Goal: Book appointment/travel/reservation

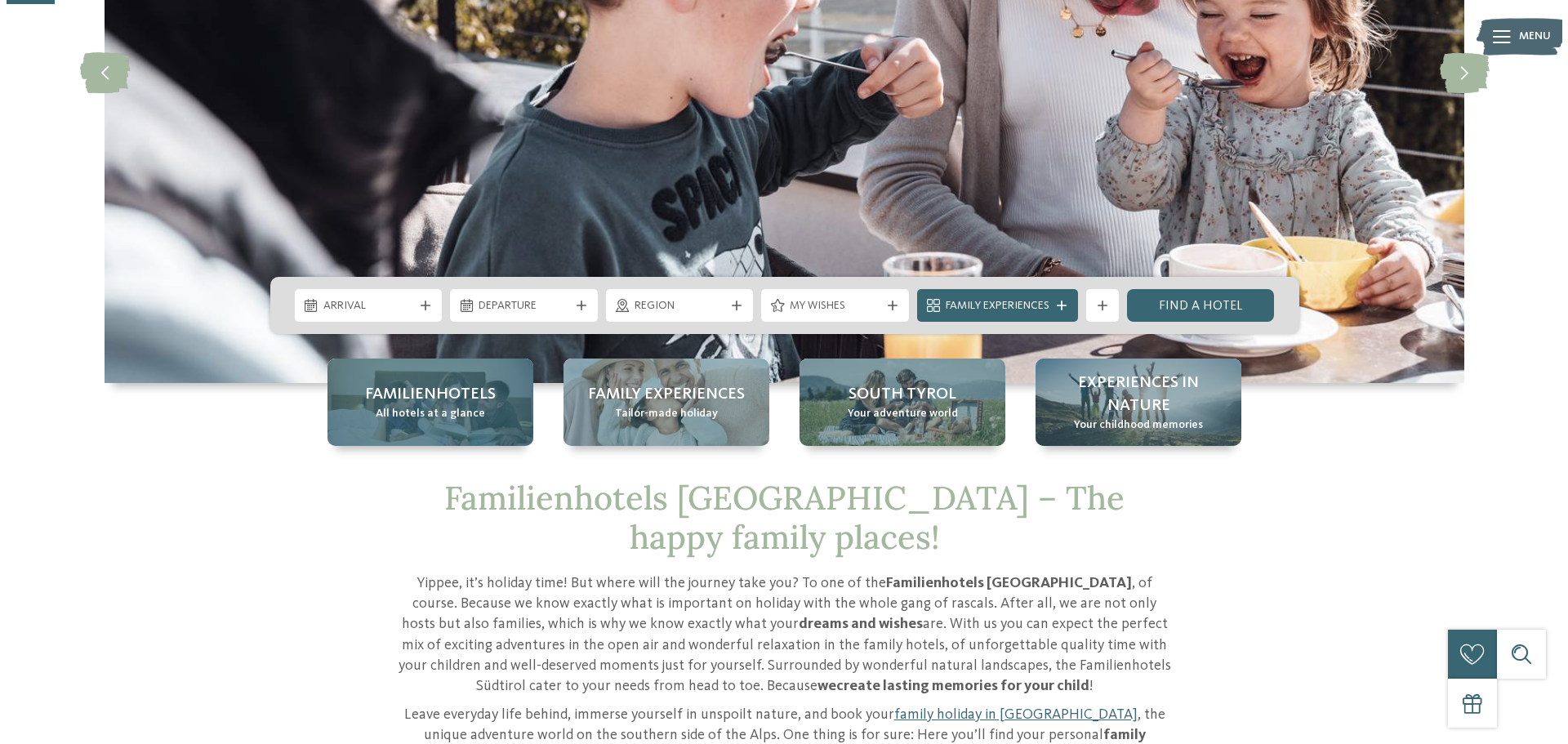
scroll to position [327, 0]
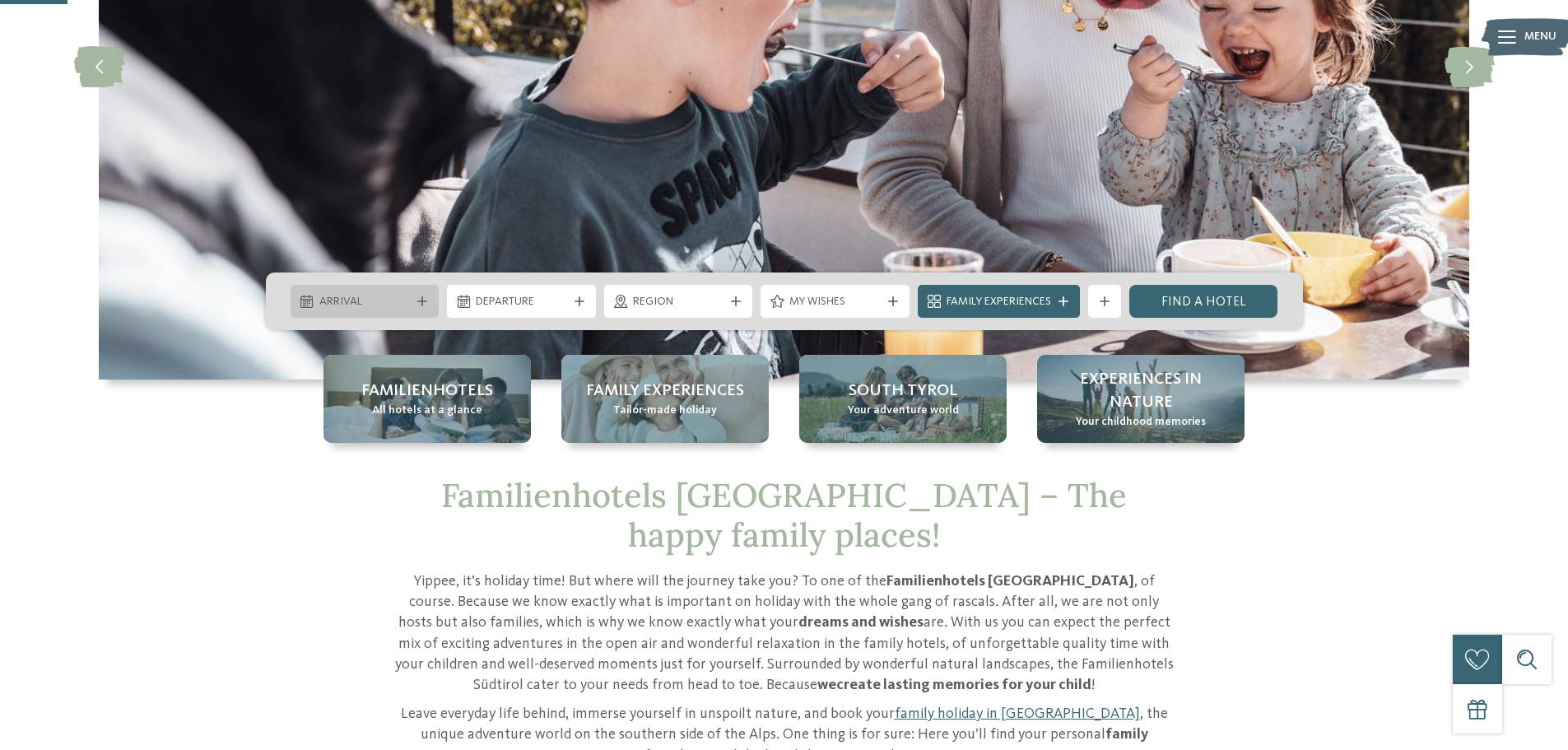
click at [343, 298] on span "Arrival" at bounding box center [365, 303] width 92 height 17
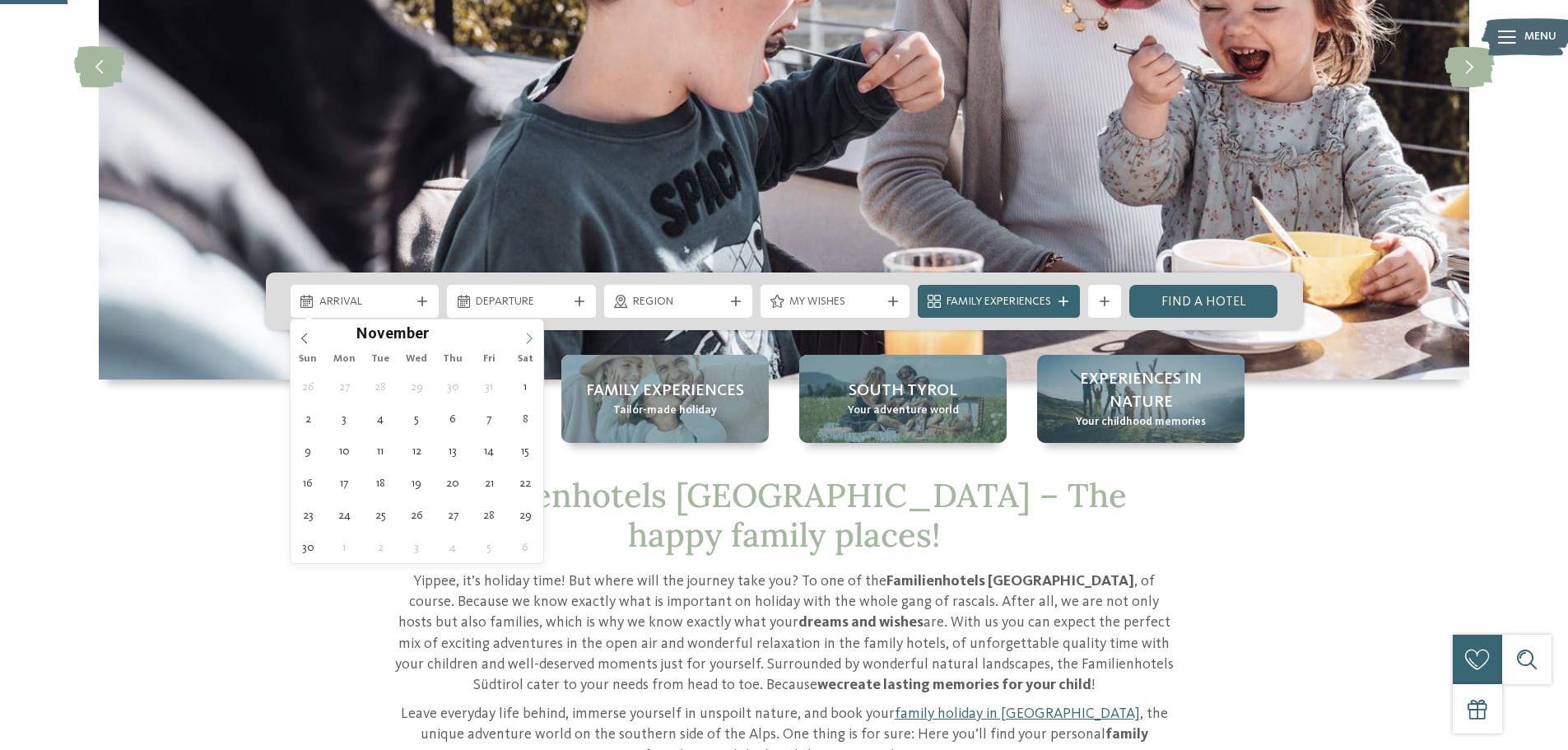
click at [523, 338] on icon at bounding box center [529, 338] width 11 height 11
type input "****"
click at [523, 338] on span at bounding box center [530, 333] width 28 height 28
click at [522, 337] on span at bounding box center [530, 333] width 28 height 28
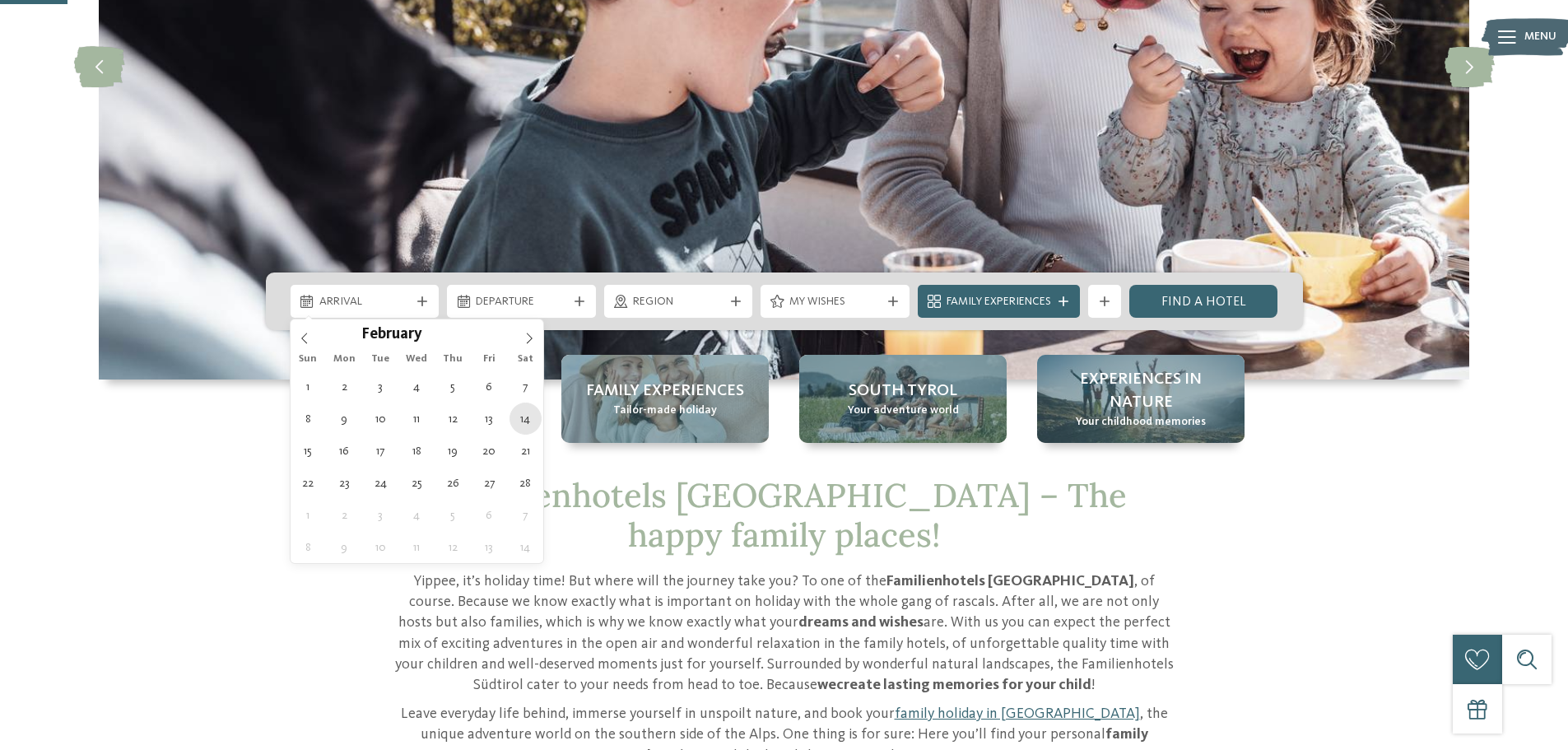
type div "14.02.2026"
type input "****"
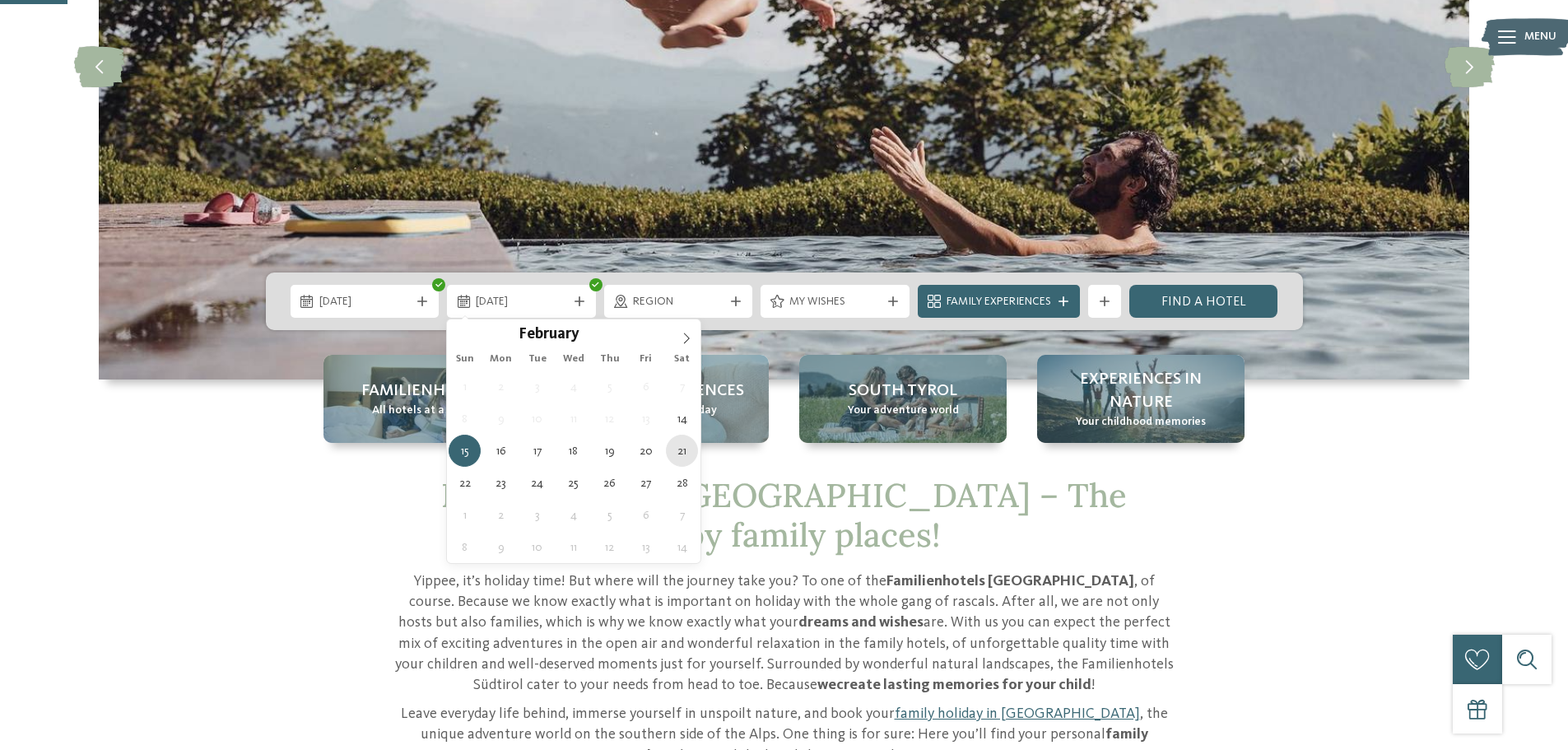
type div "21.02.2026"
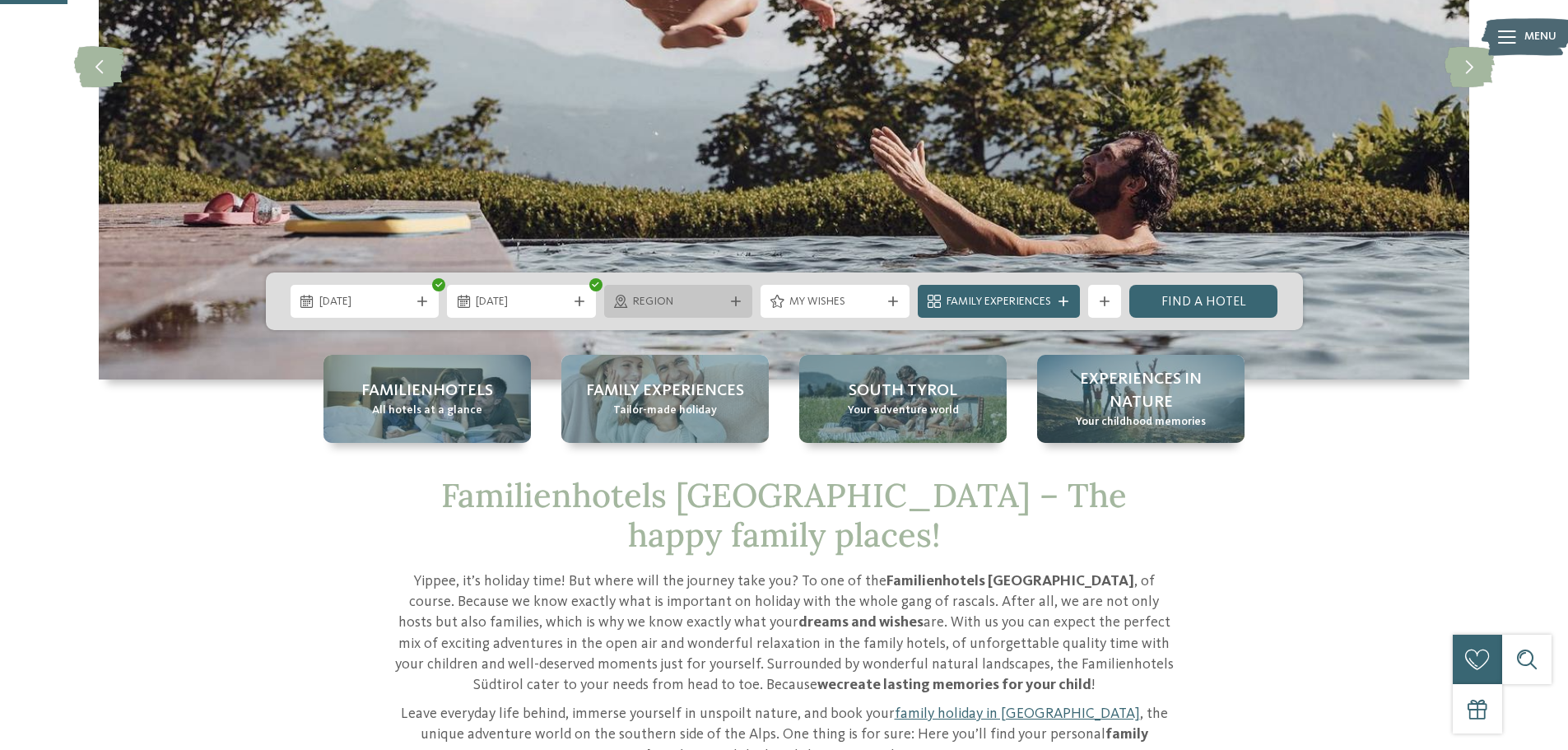
click at [641, 303] on span "Region" at bounding box center [679, 303] width 92 height 17
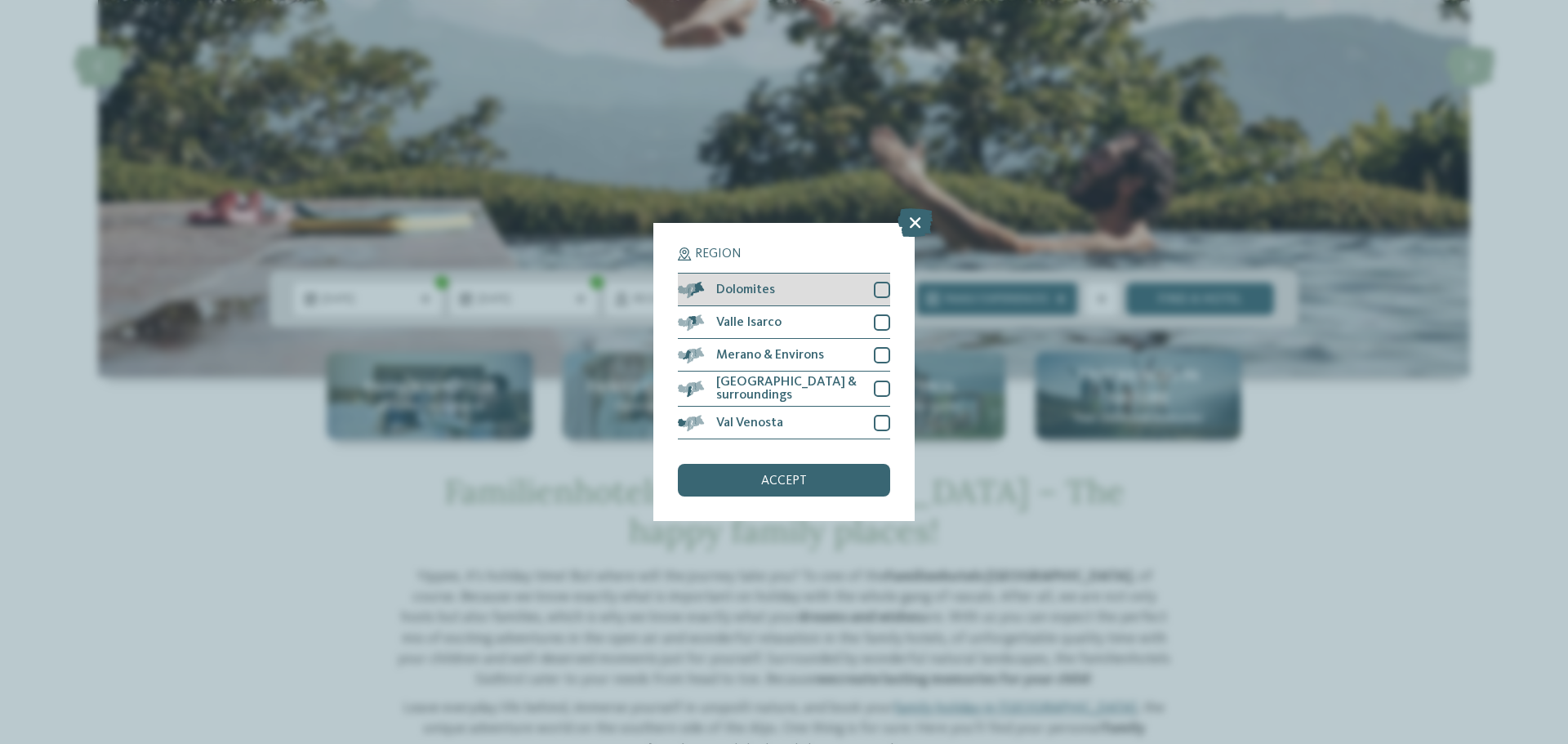
click at [879, 292] on div at bounding box center [882, 290] width 17 height 17
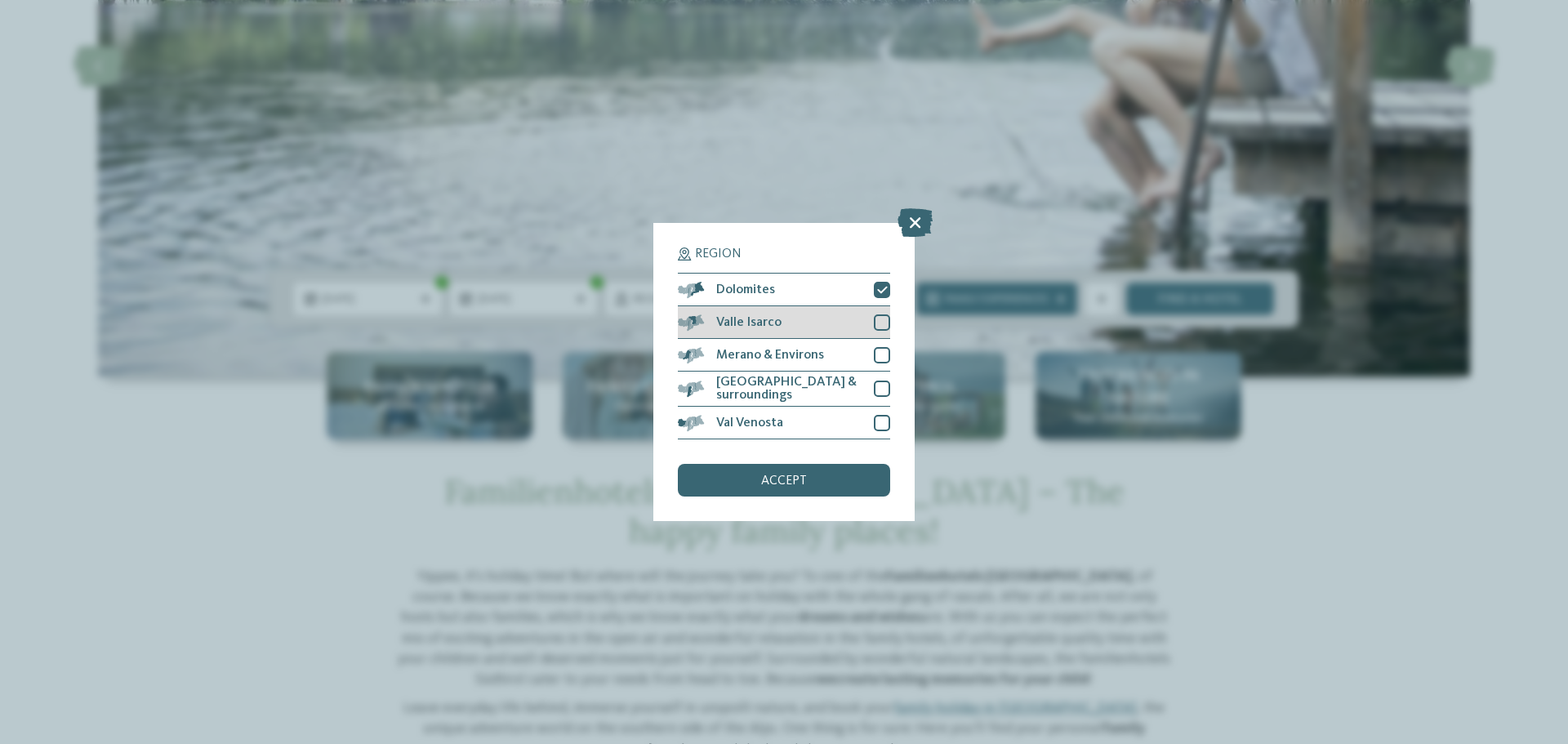
click at [886, 324] on div at bounding box center [882, 322] width 17 height 17
click at [885, 348] on div at bounding box center [882, 356] width 17 height 17
click at [879, 386] on div at bounding box center [882, 389] width 17 height 17
click at [879, 422] on div at bounding box center [882, 423] width 17 height 17
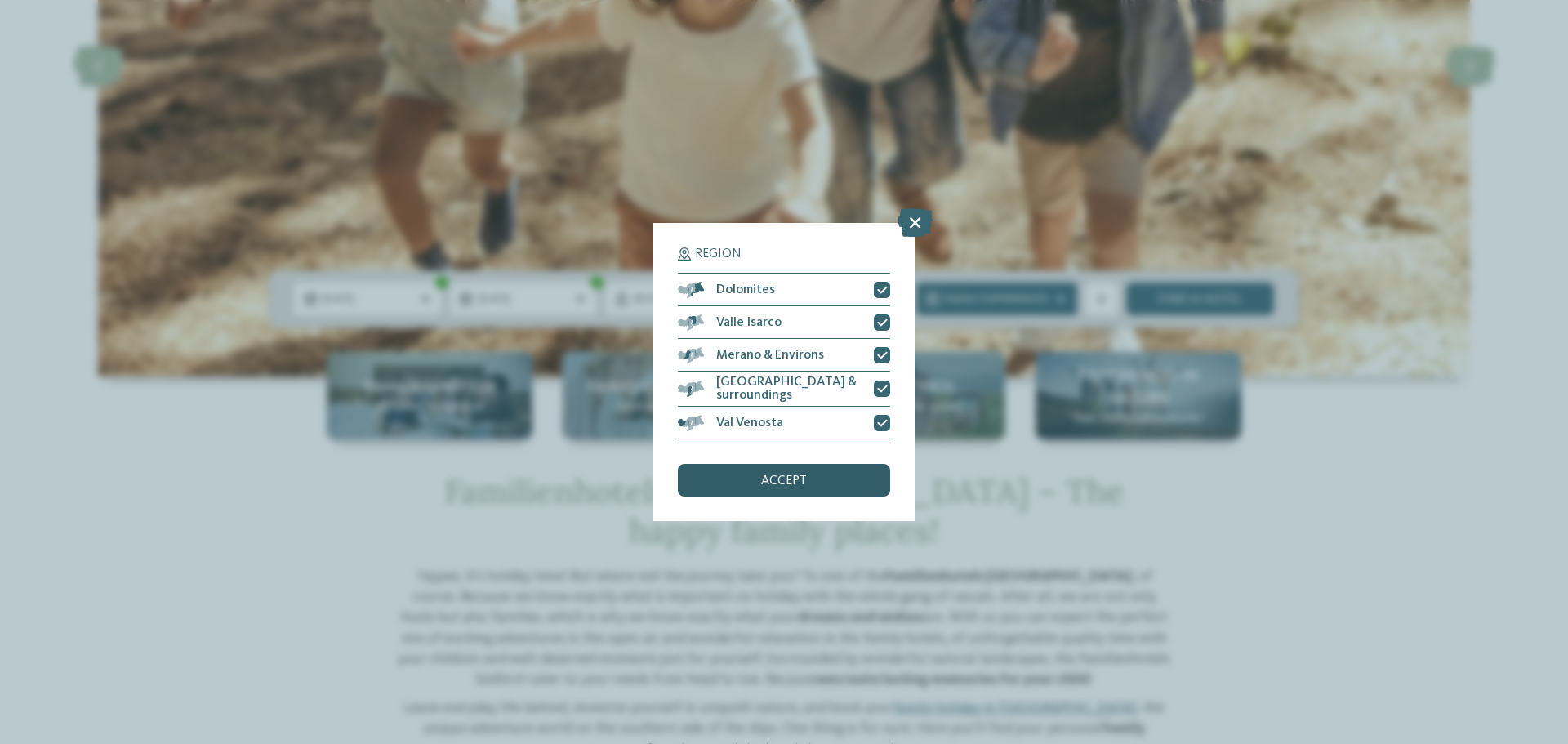
click at [837, 475] on div "accept" at bounding box center [783, 480] width 212 height 32
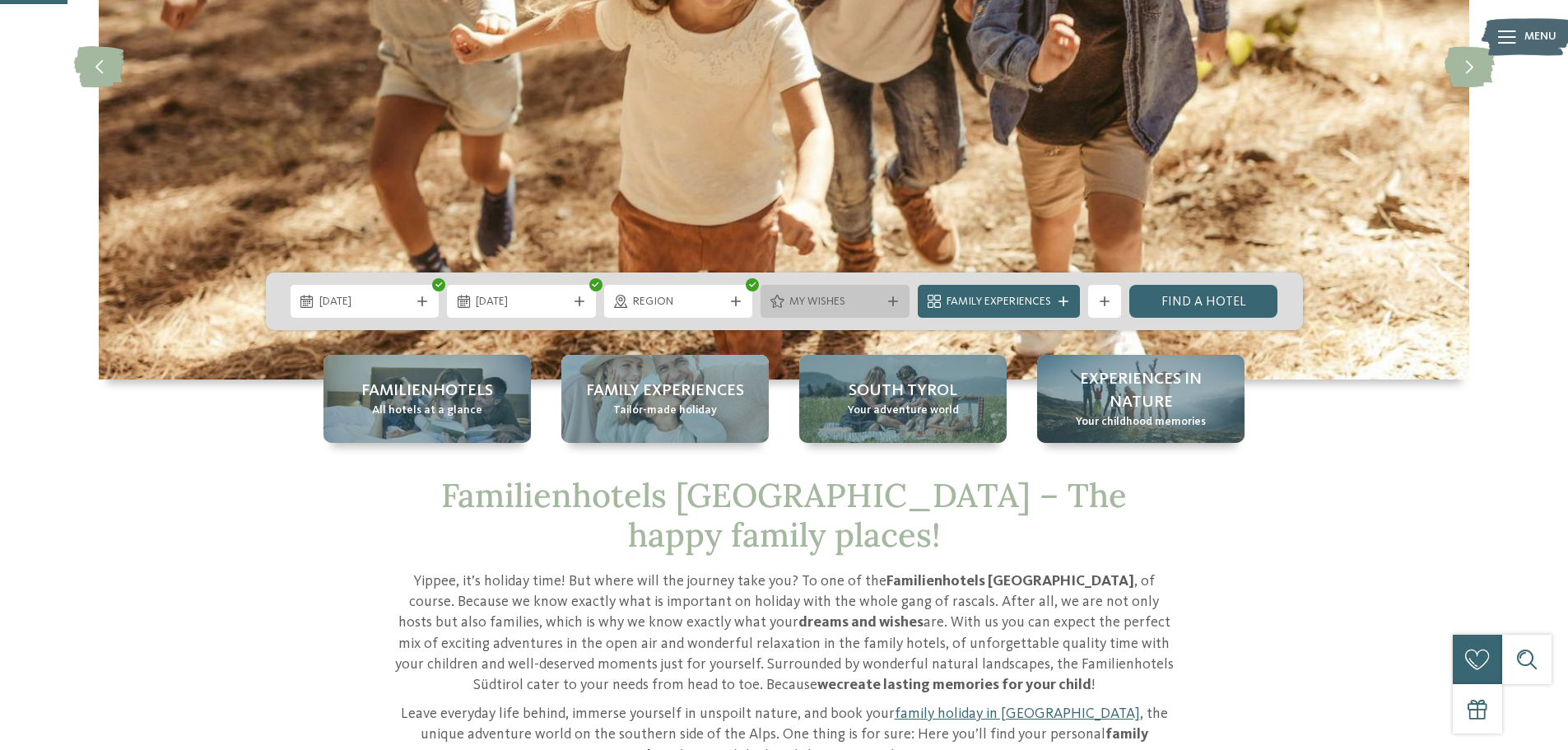
click at [815, 298] on span "My wishes" at bounding box center [835, 303] width 92 height 17
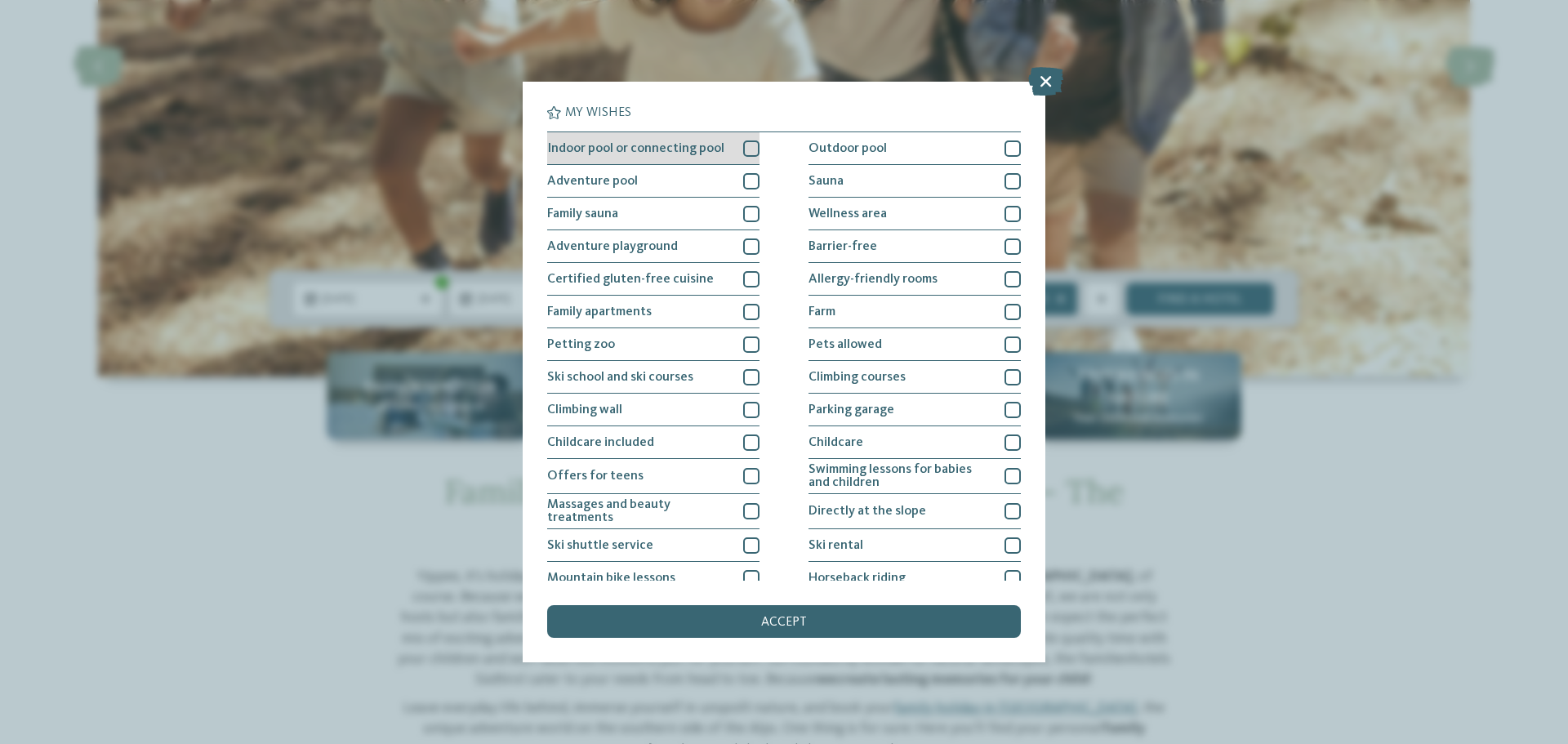
click at [728, 148] on div "Indoor pool or connecting pool" at bounding box center [652, 148] width 212 height 32
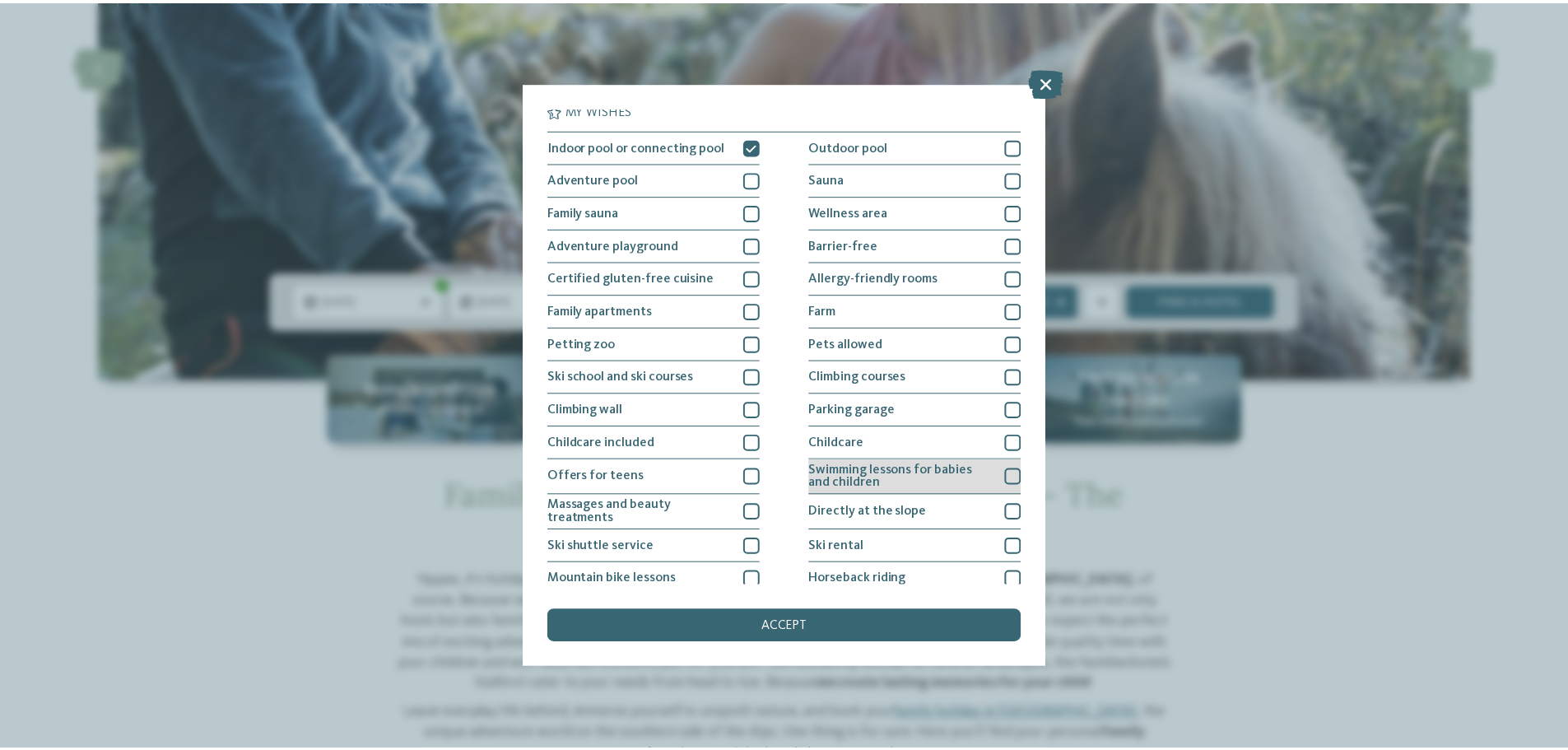
scroll to position [0, 0]
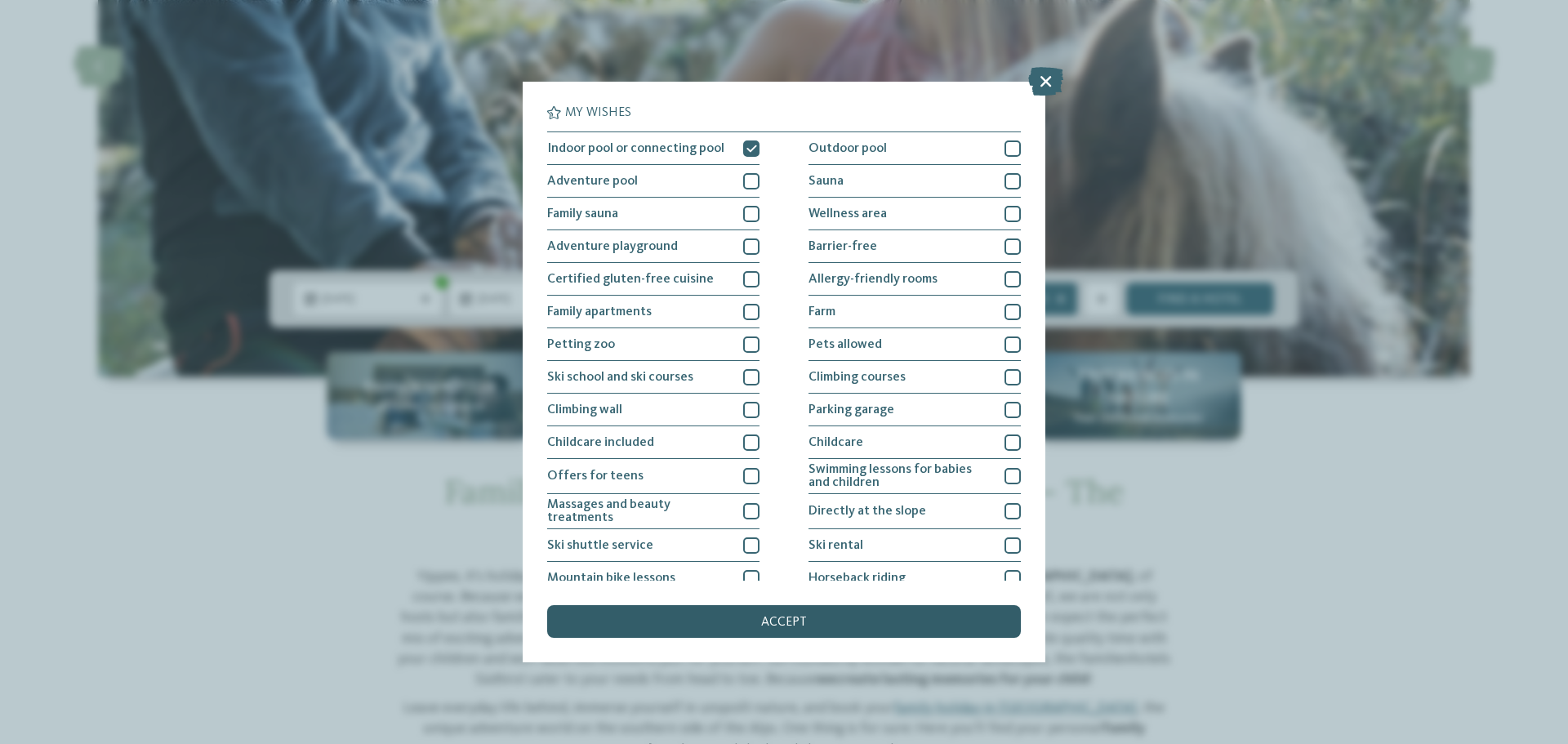
click at [766, 624] on span "accept" at bounding box center [783, 622] width 45 height 13
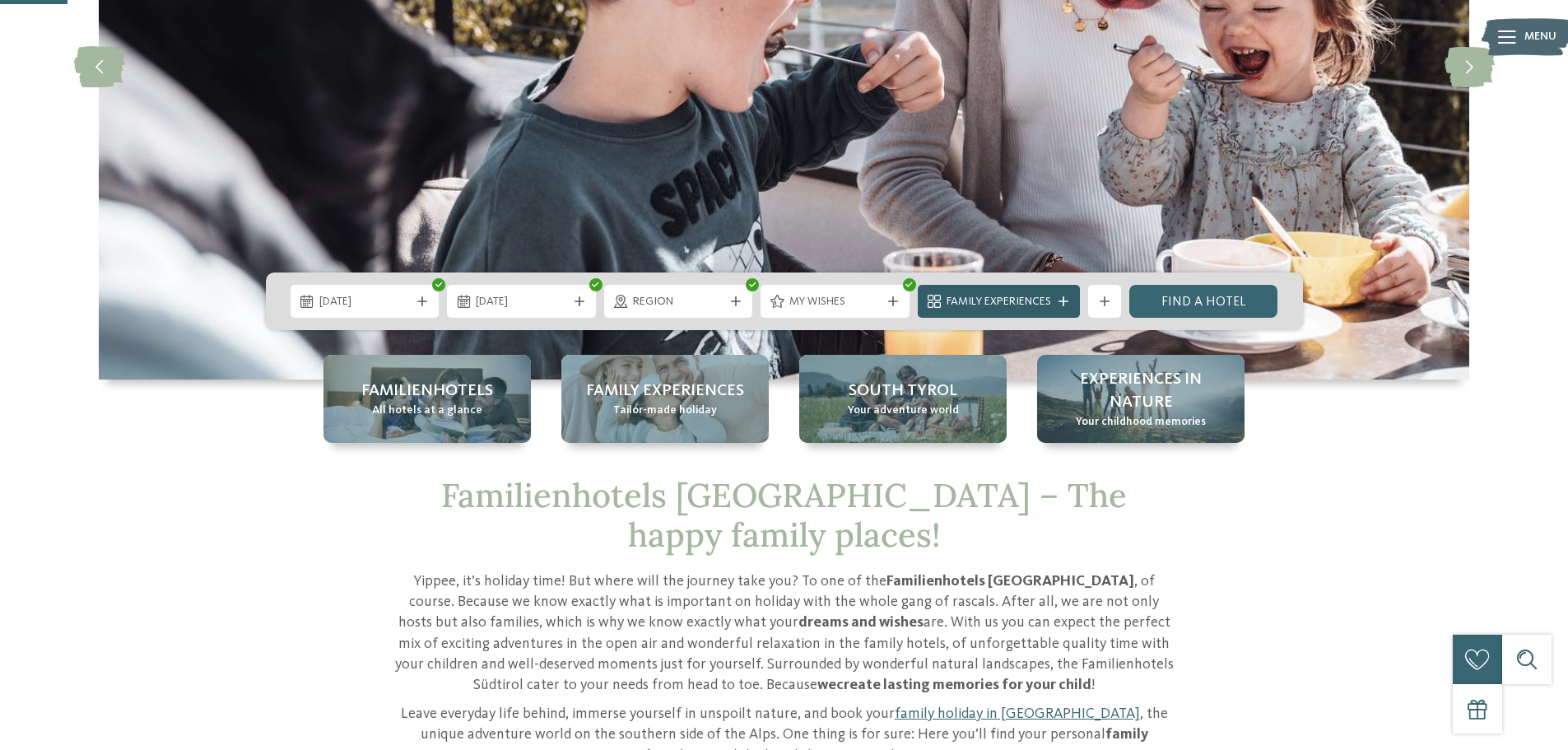
click at [1029, 302] on span "Family Experiences" at bounding box center [998, 303] width 105 height 17
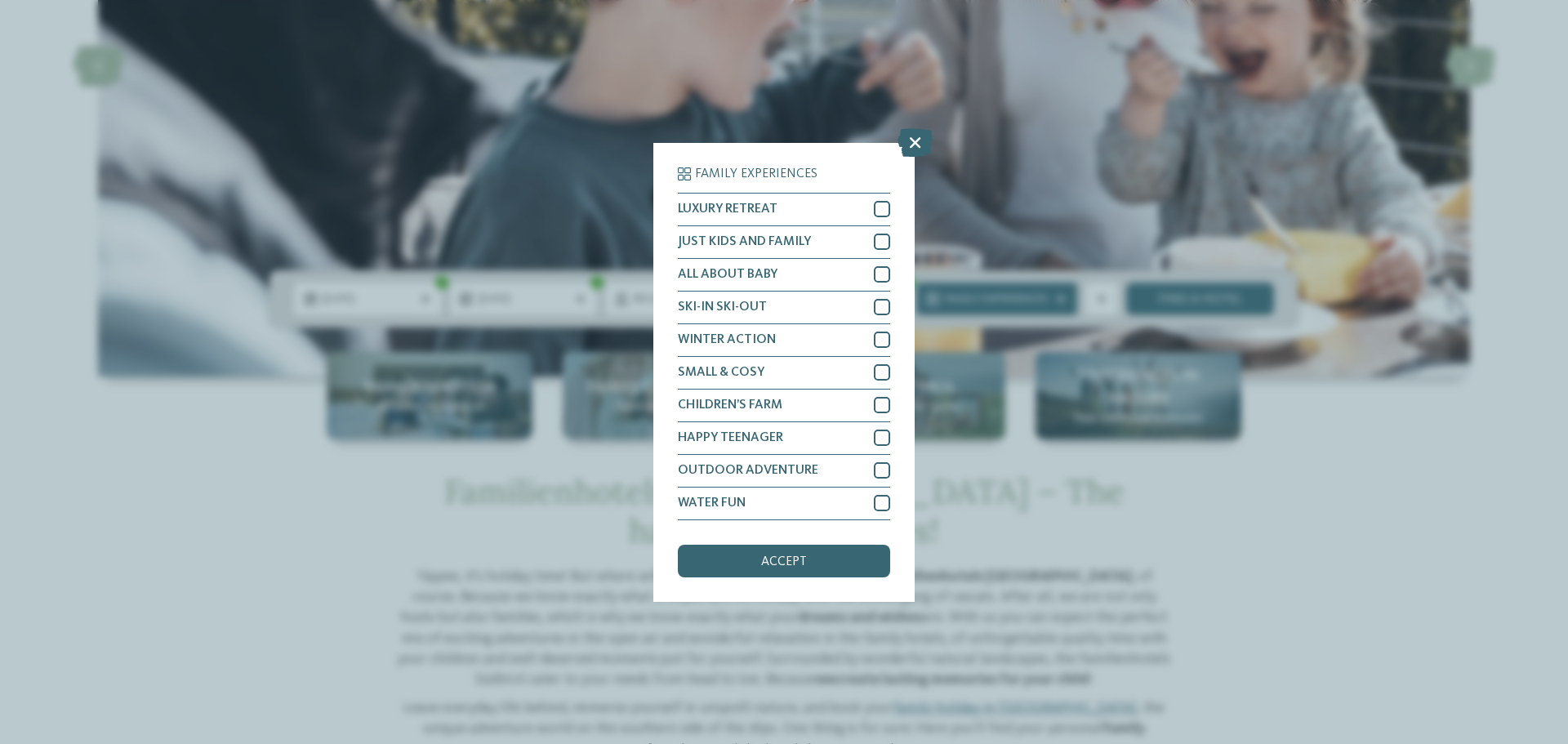
click at [913, 141] on icon at bounding box center [916, 141] width 35 height 29
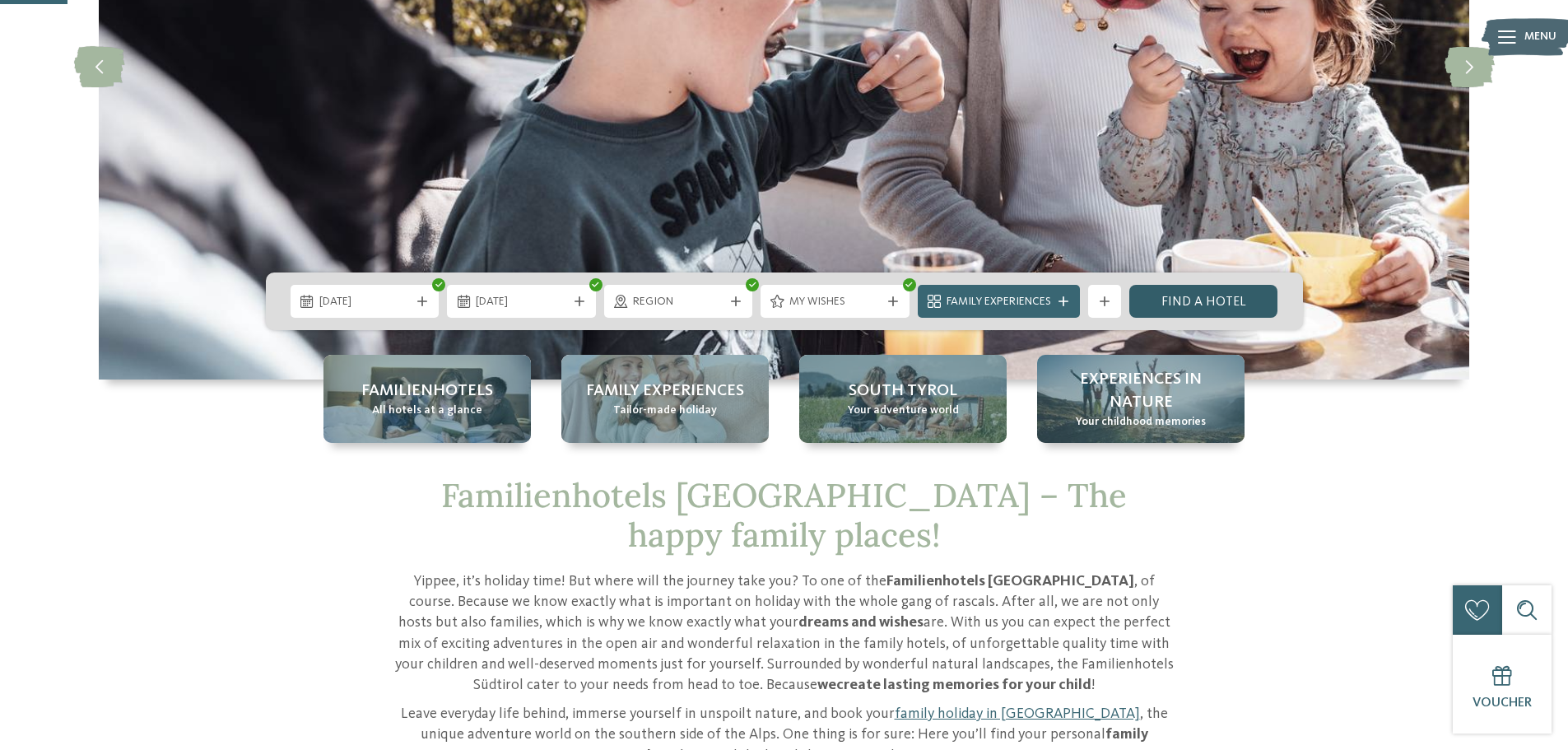
click at [1184, 296] on link "Find a hotel" at bounding box center [1204, 301] width 149 height 33
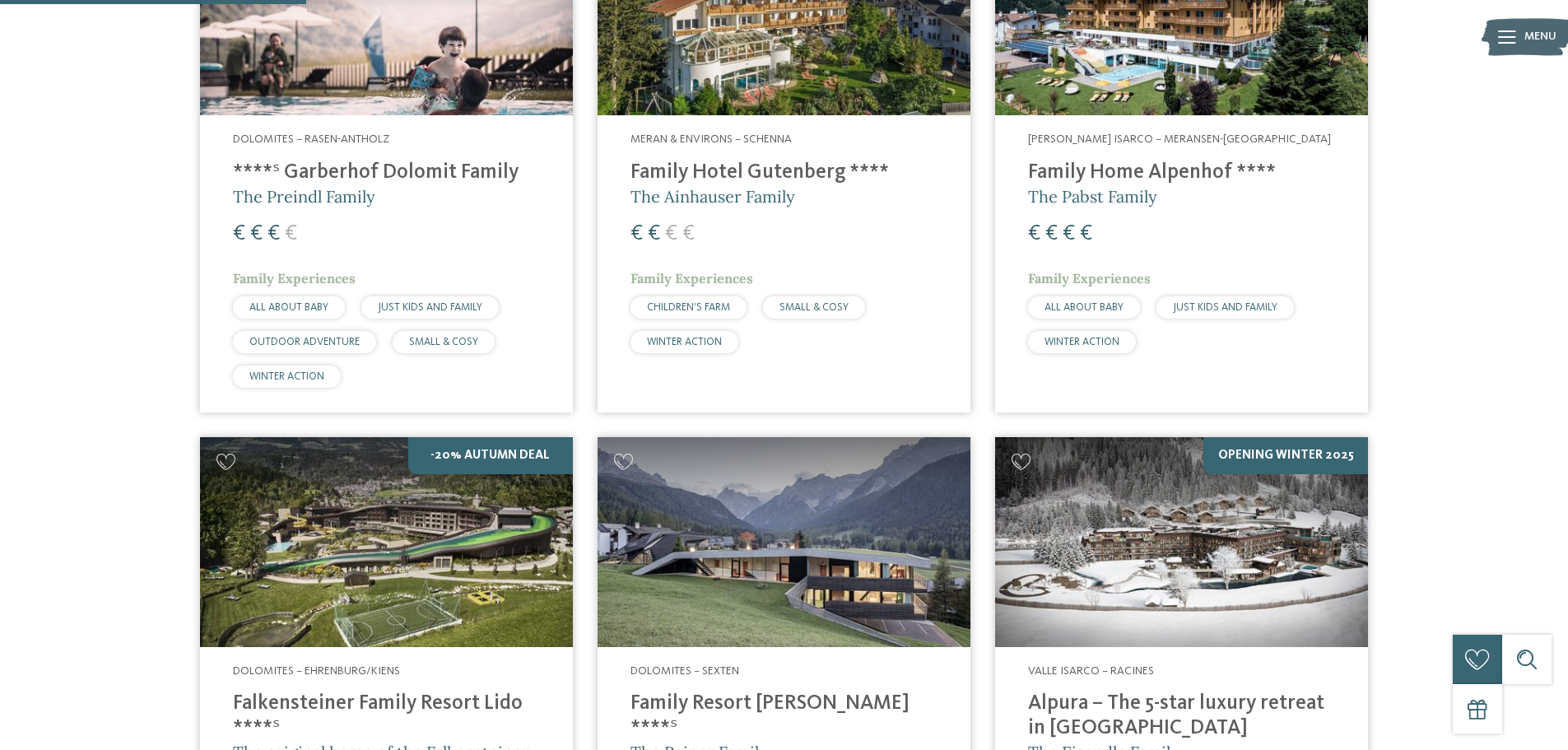
scroll to position [583, 0]
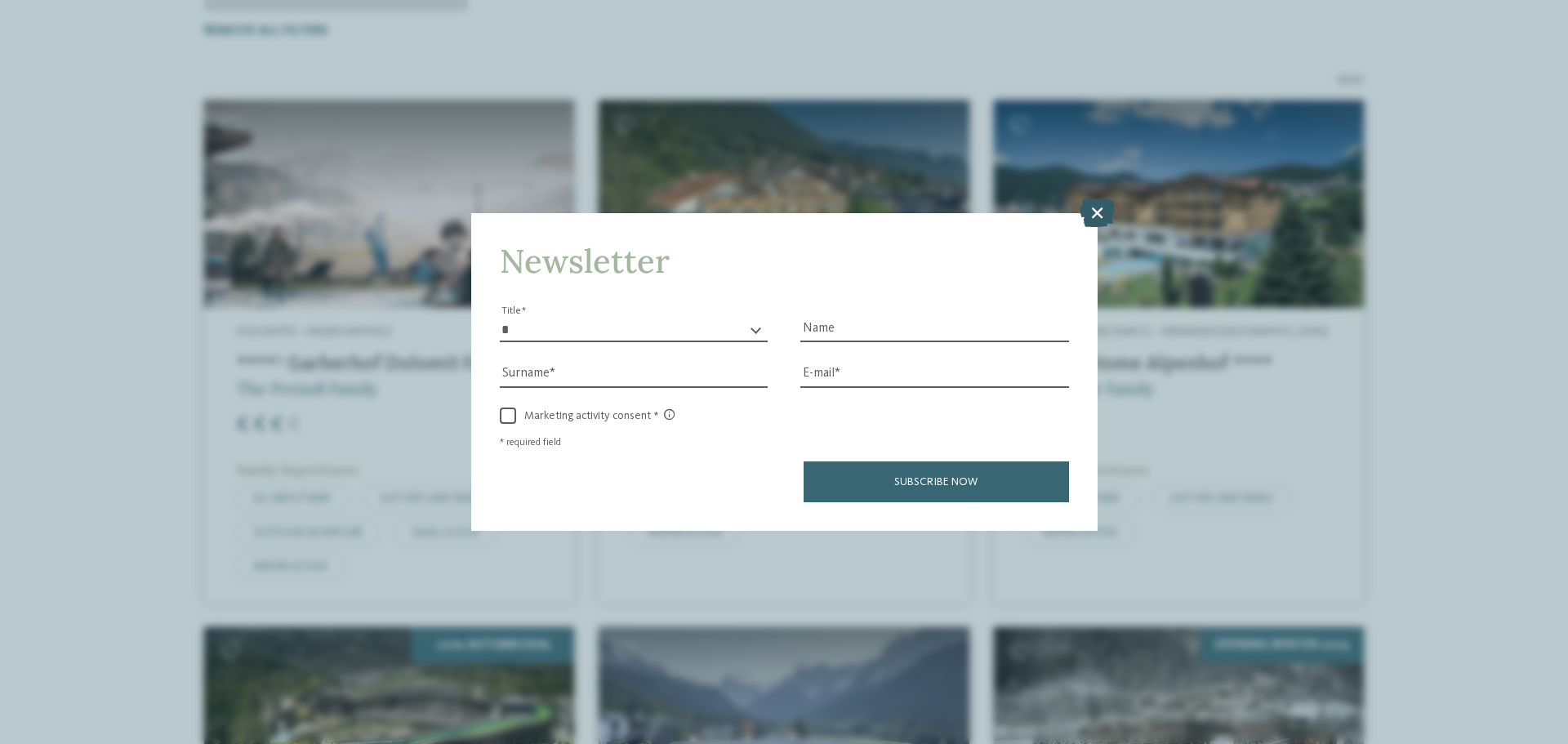
click at [1090, 201] on icon at bounding box center [1097, 212] width 35 height 29
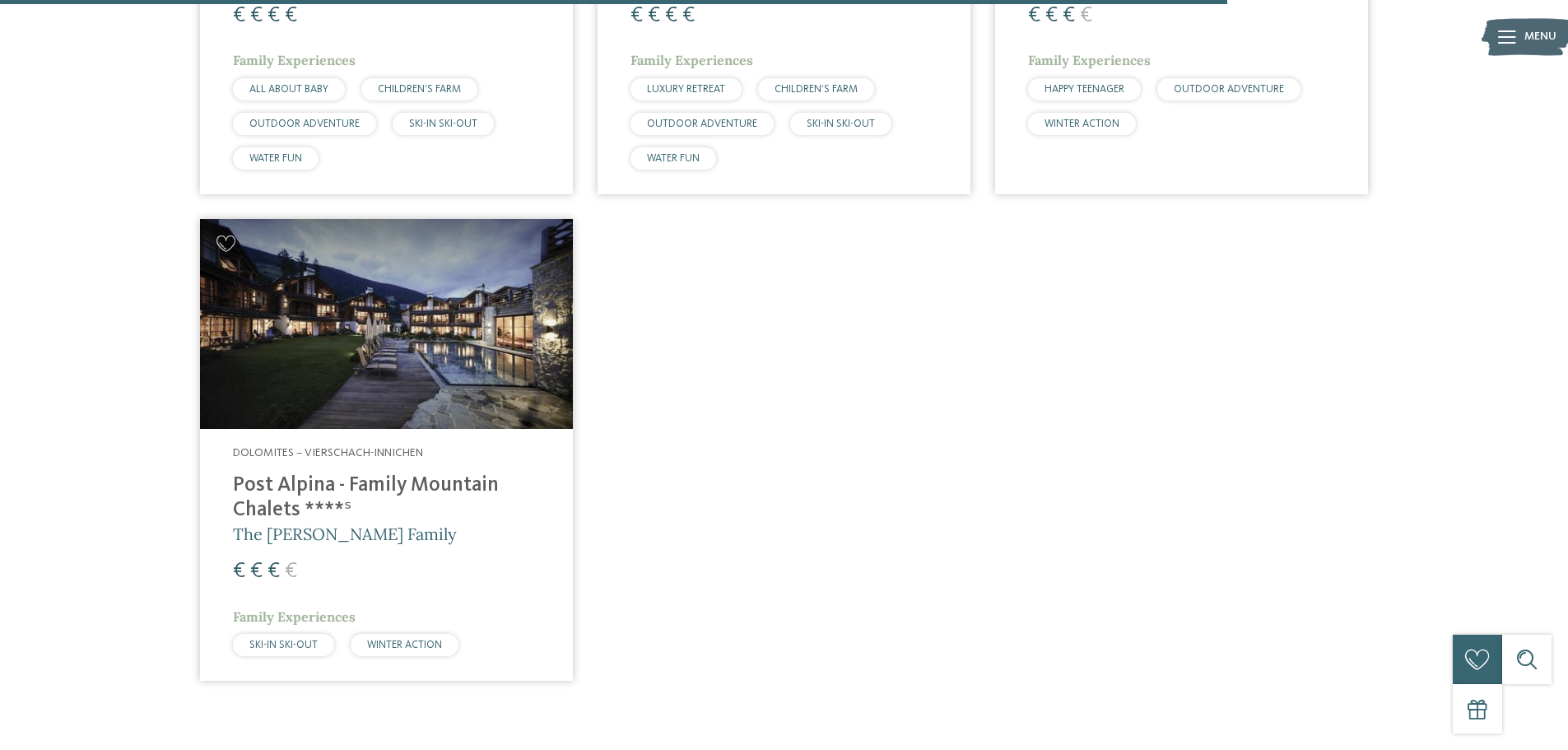
scroll to position [2723, 0]
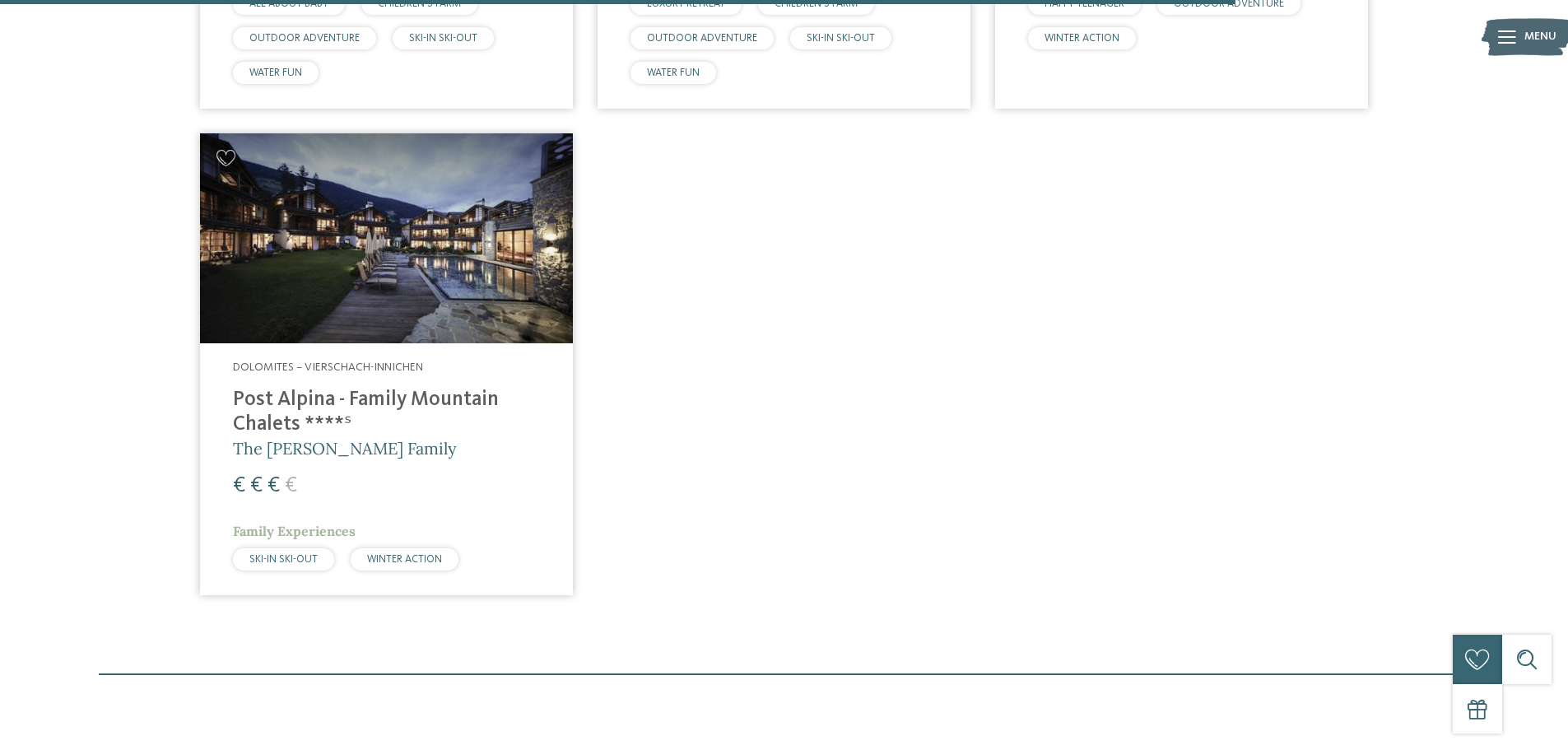
click at [282, 388] on h4 "Post Alpina - Family Mountain Chalets ****ˢ" at bounding box center [386, 412] width 307 height 50
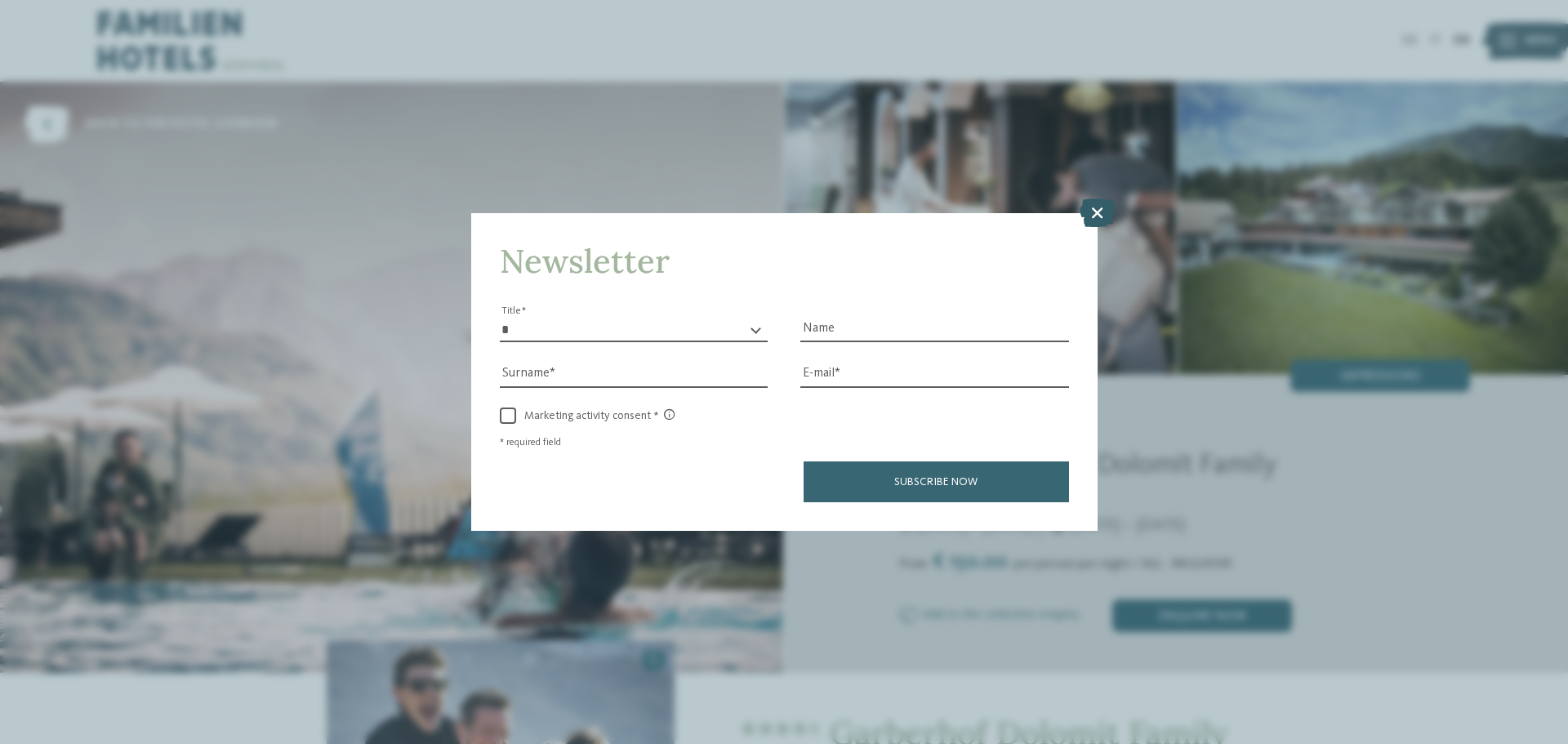
click at [1106, 199] on icon at bounding box center [1097, 212] width 35 height 29
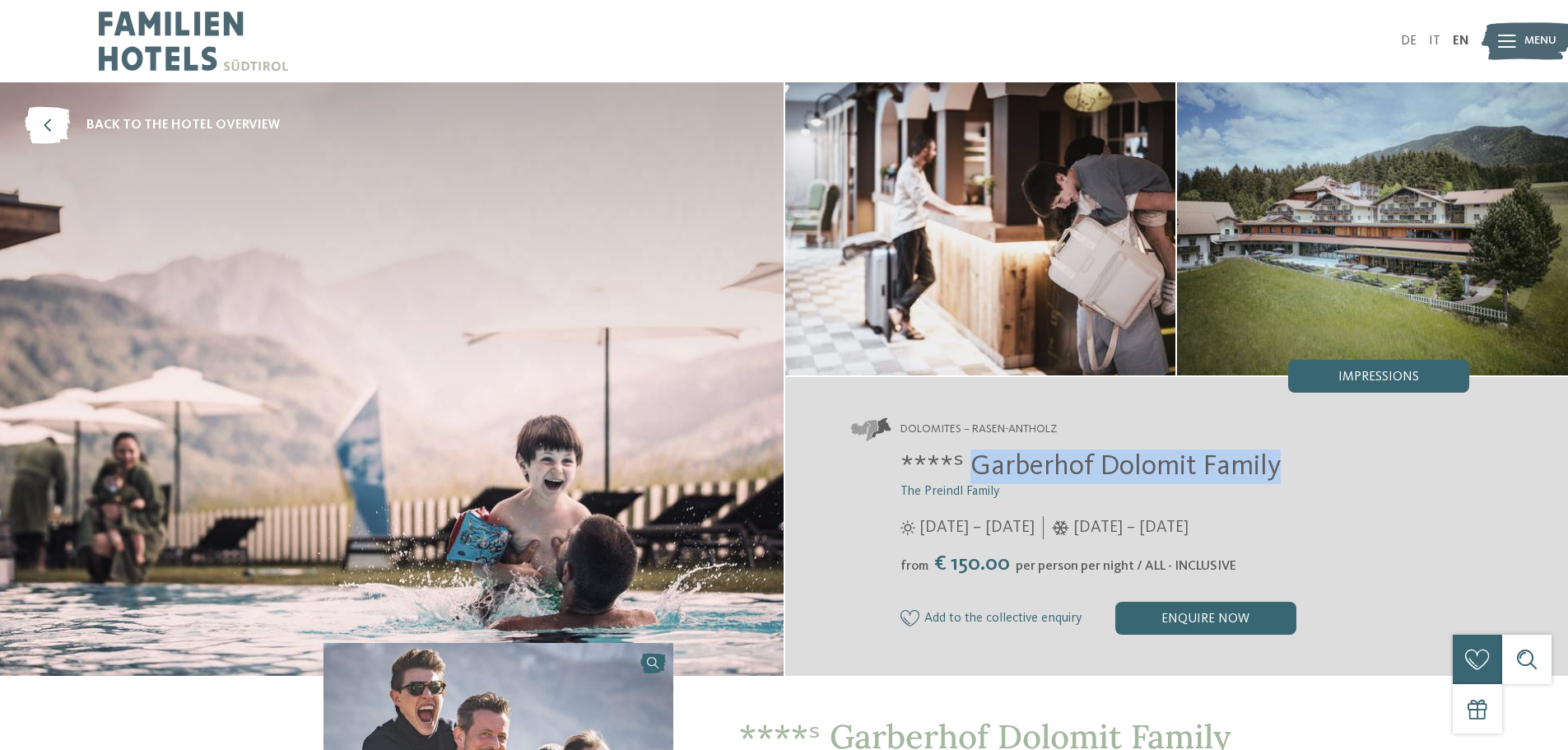
drag, startPoint x: 972, startPoint y: 461, endPoint x: 1294, endPoint y: 450, distance: 322.2
click at [1294, 450] on h2 "****ˢ Garberhof Dolomit Family" at bounding box center [1185, 466] width 570 height 35
copy span "Garberhof Dolomit Family"
click at [58, 128] on icon at bounding box center [47, 126] width 45 height 37
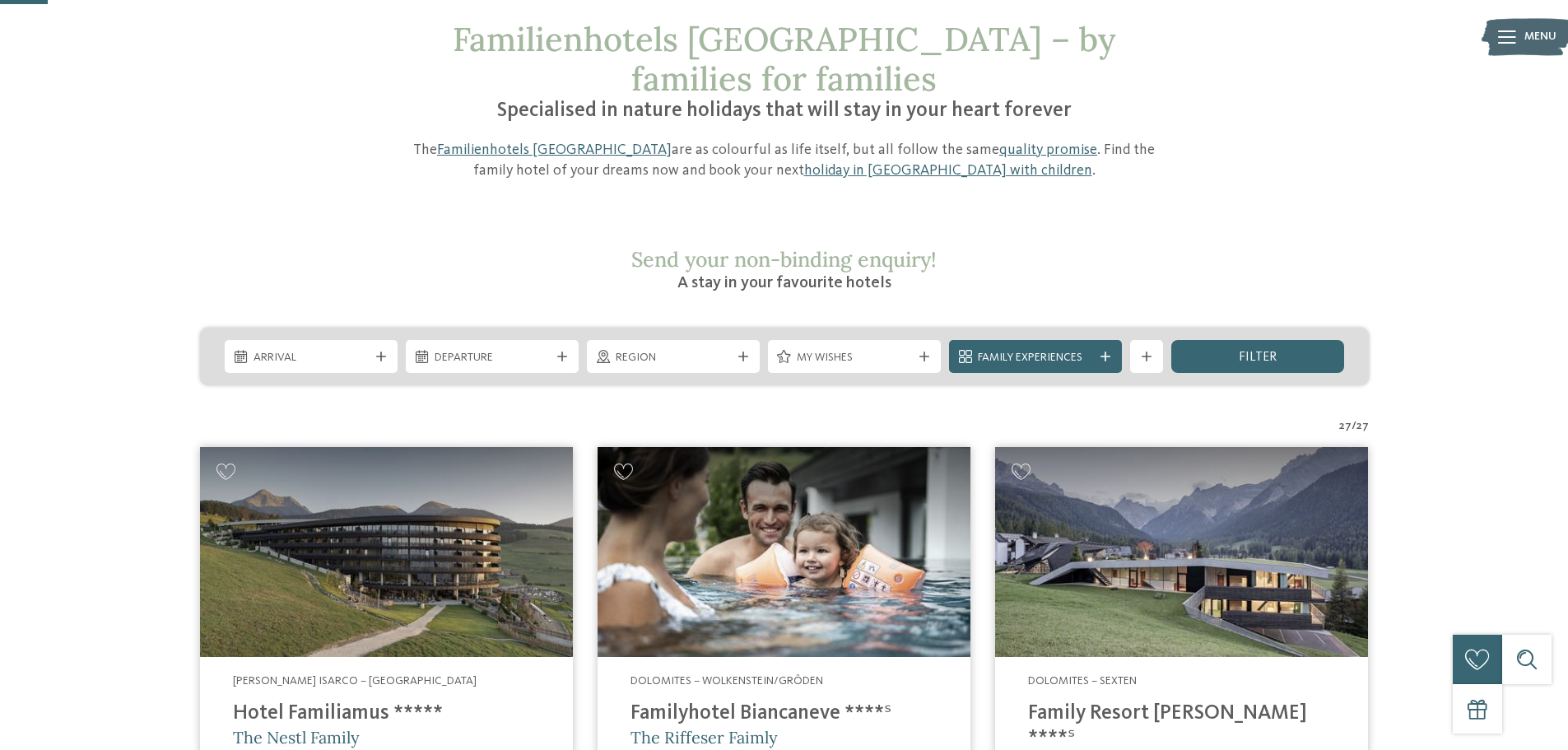
scroll to position [82, 0]
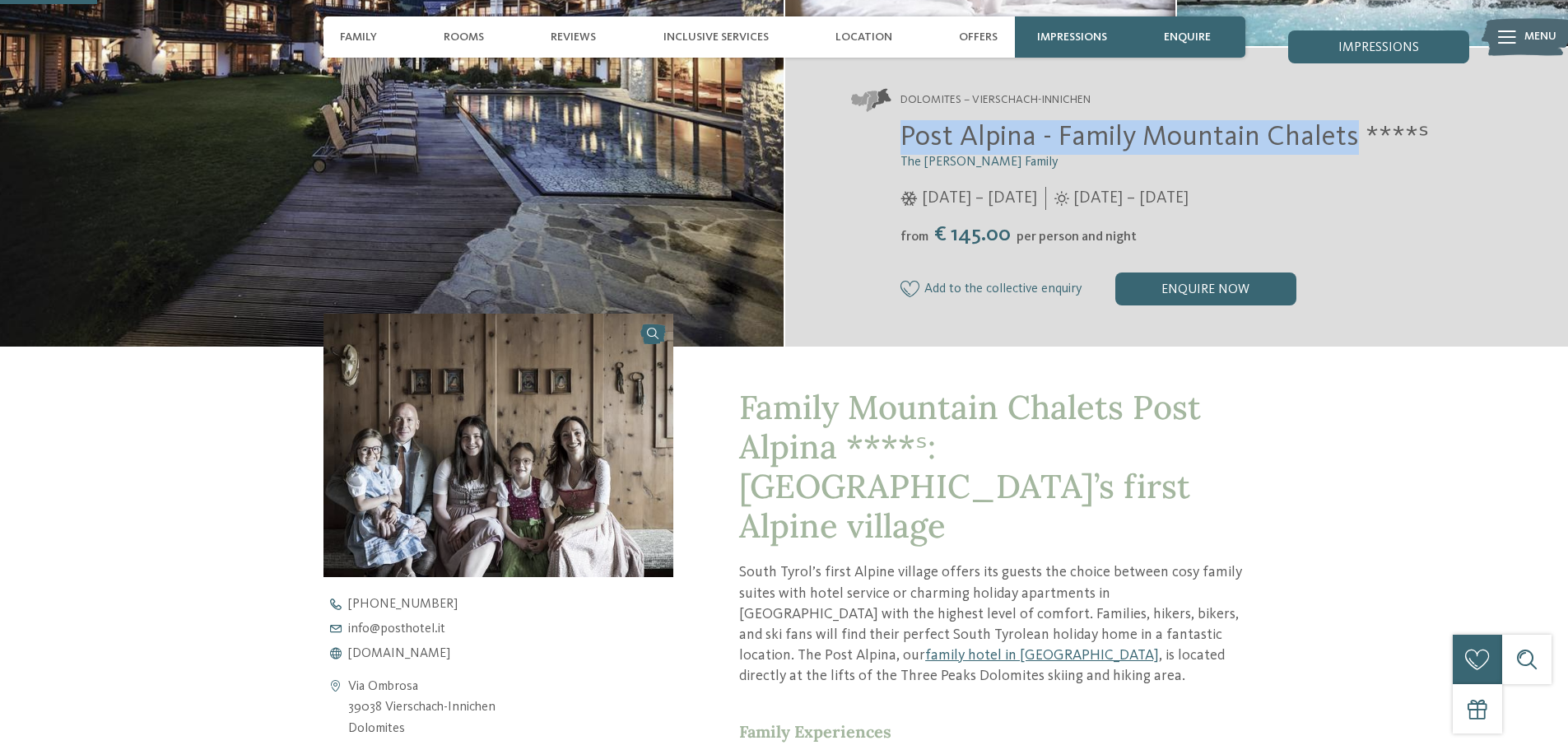
drag, startPoint x: 907, startPoint y: 128, endPoint x: 1350, endPoint y: 135, distance: 443.1
click at [1350, 135] on span "Post Alpina - Family Mountain Chalets ****ˢ" at bounding box center [1165, 136] width 529 height 29
copy span "Post Alpina - Family Mountain Chalets"
